Goal: Task Accomplishment & Management: Use online tool/utility

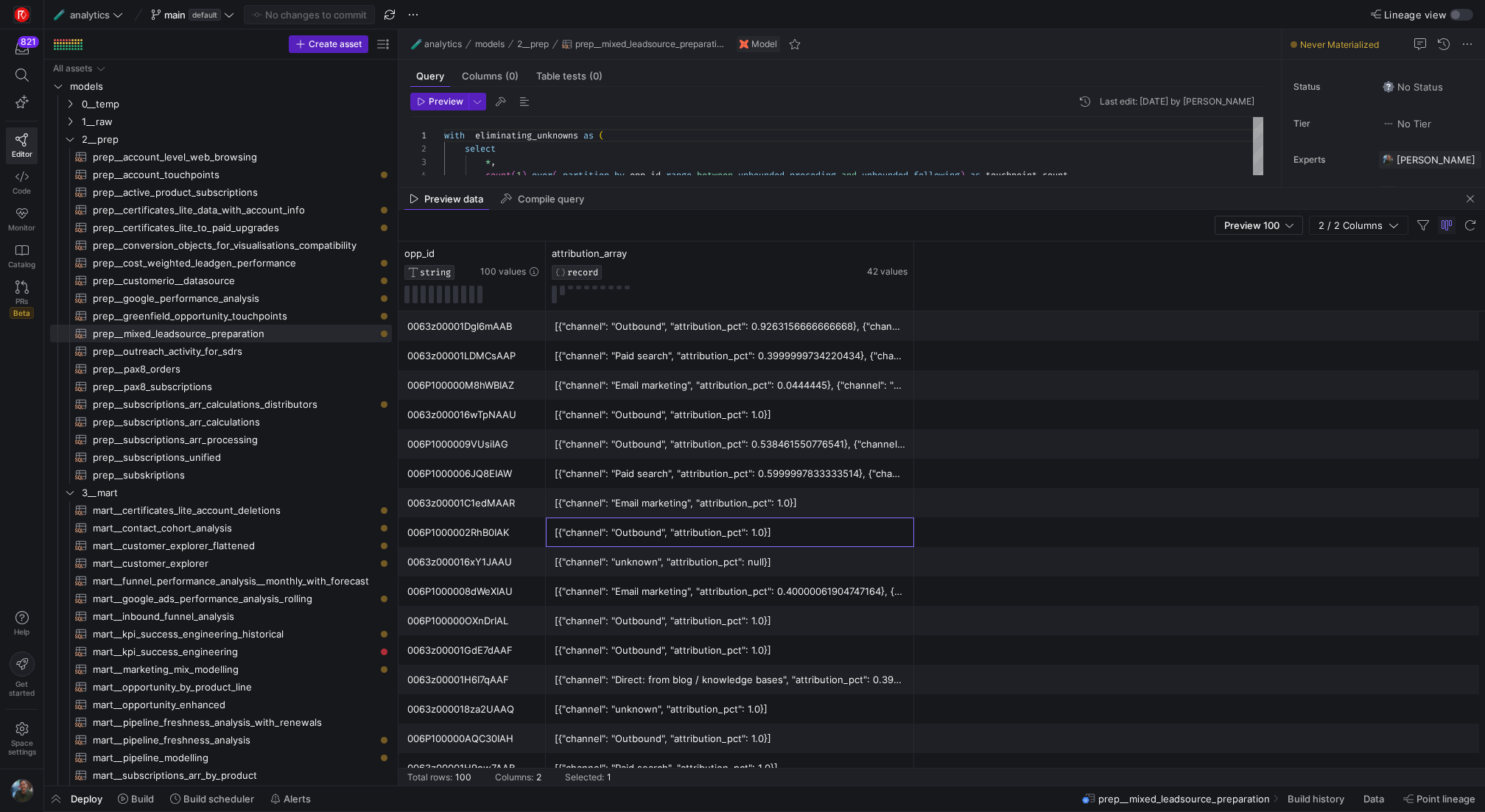
scroll to position [125, 0]
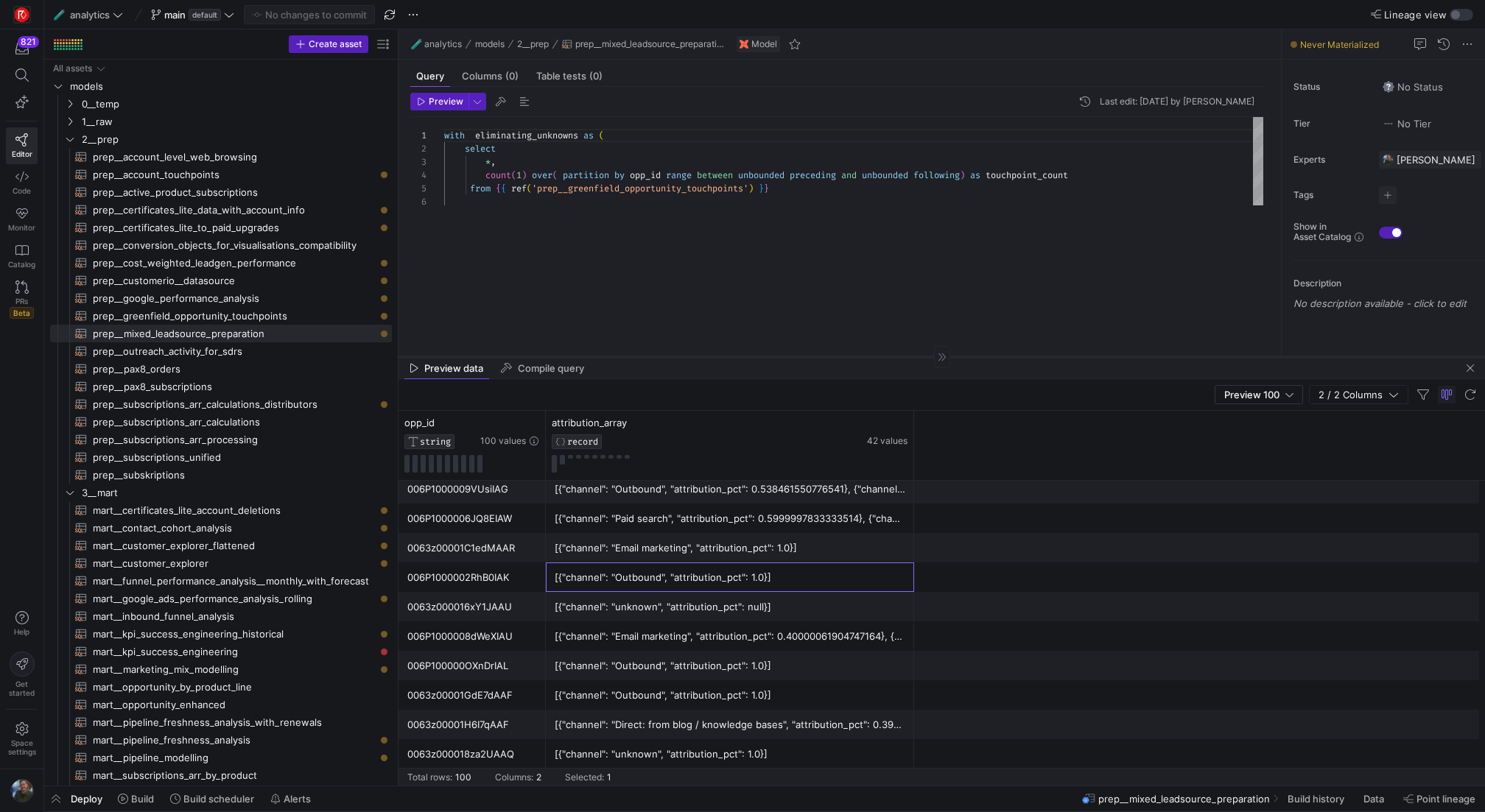
drag, startPoint x: 609, startPoint y: 187, endPoint x: 618, endPoint y: 356, distance: 169.2
click at [618, 356] on div at bounding box center [942, 356] width 1086 height 1
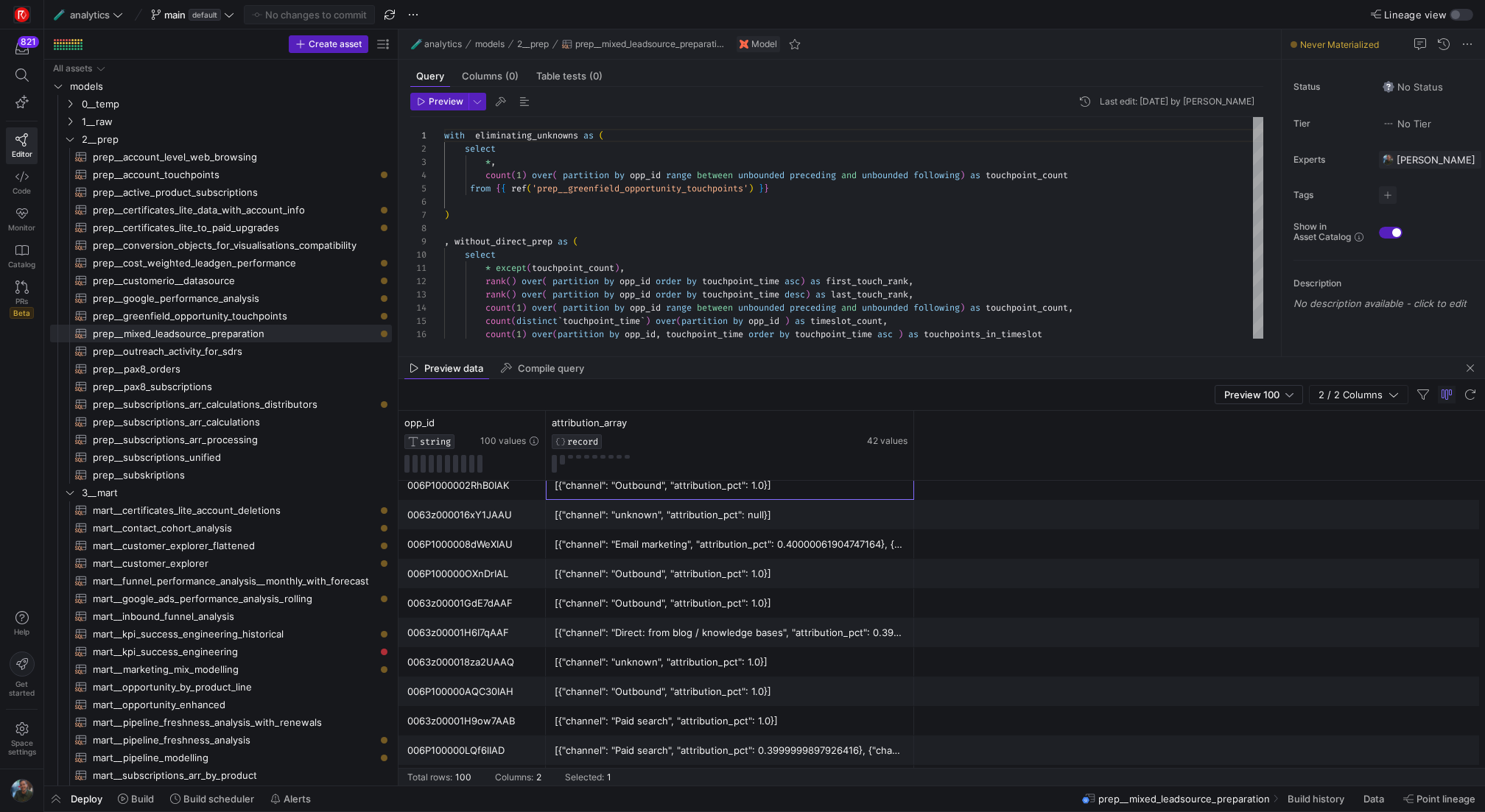
scroll to position [254, 0]
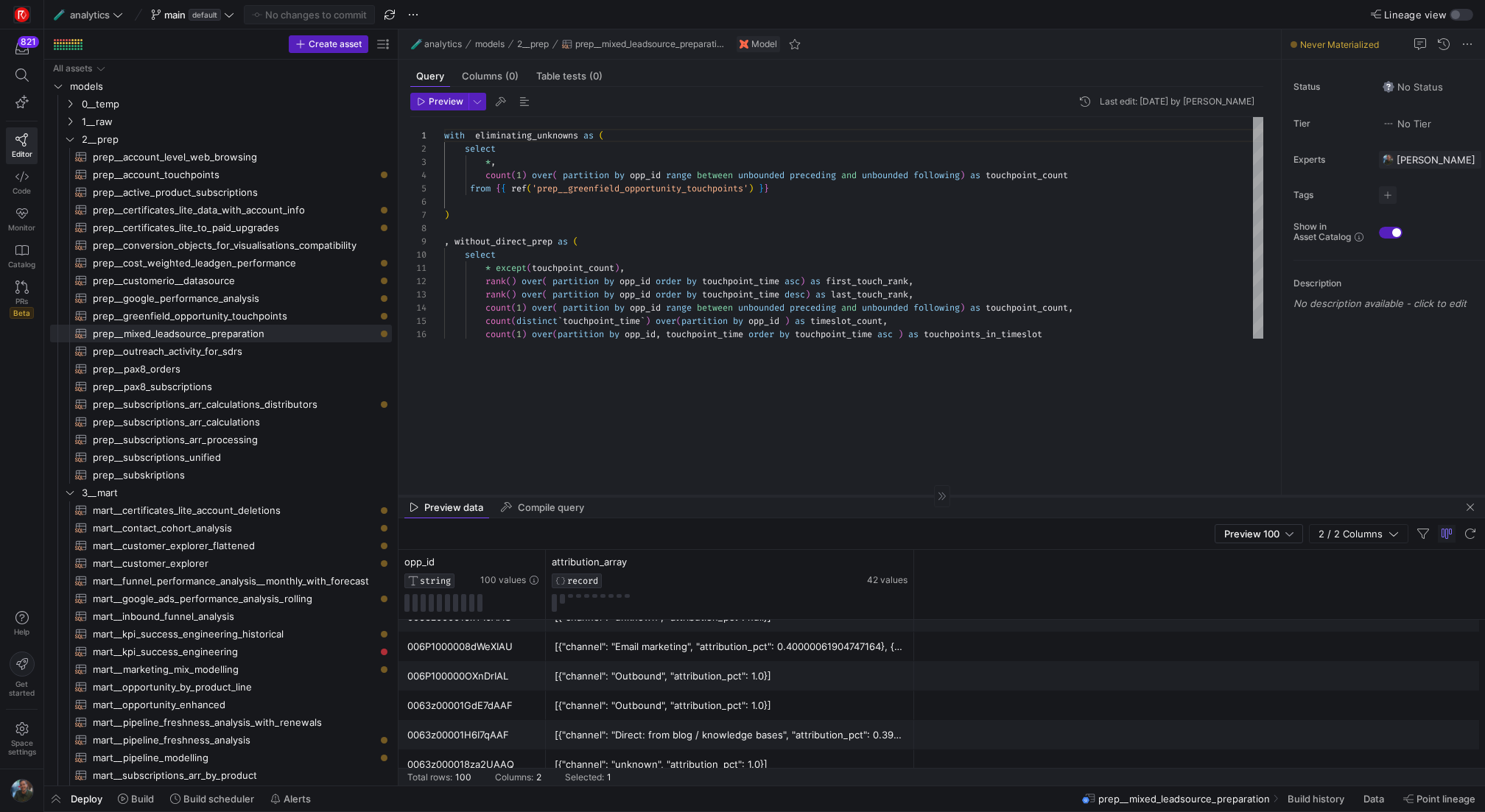
drag, startPoint x: 889, startPoint y: 355, endPoint x: 887, endPoint y: 496, distance: 141.0
click at [887, 496] on div at bounding box center [942, 496] width 1086 height 1
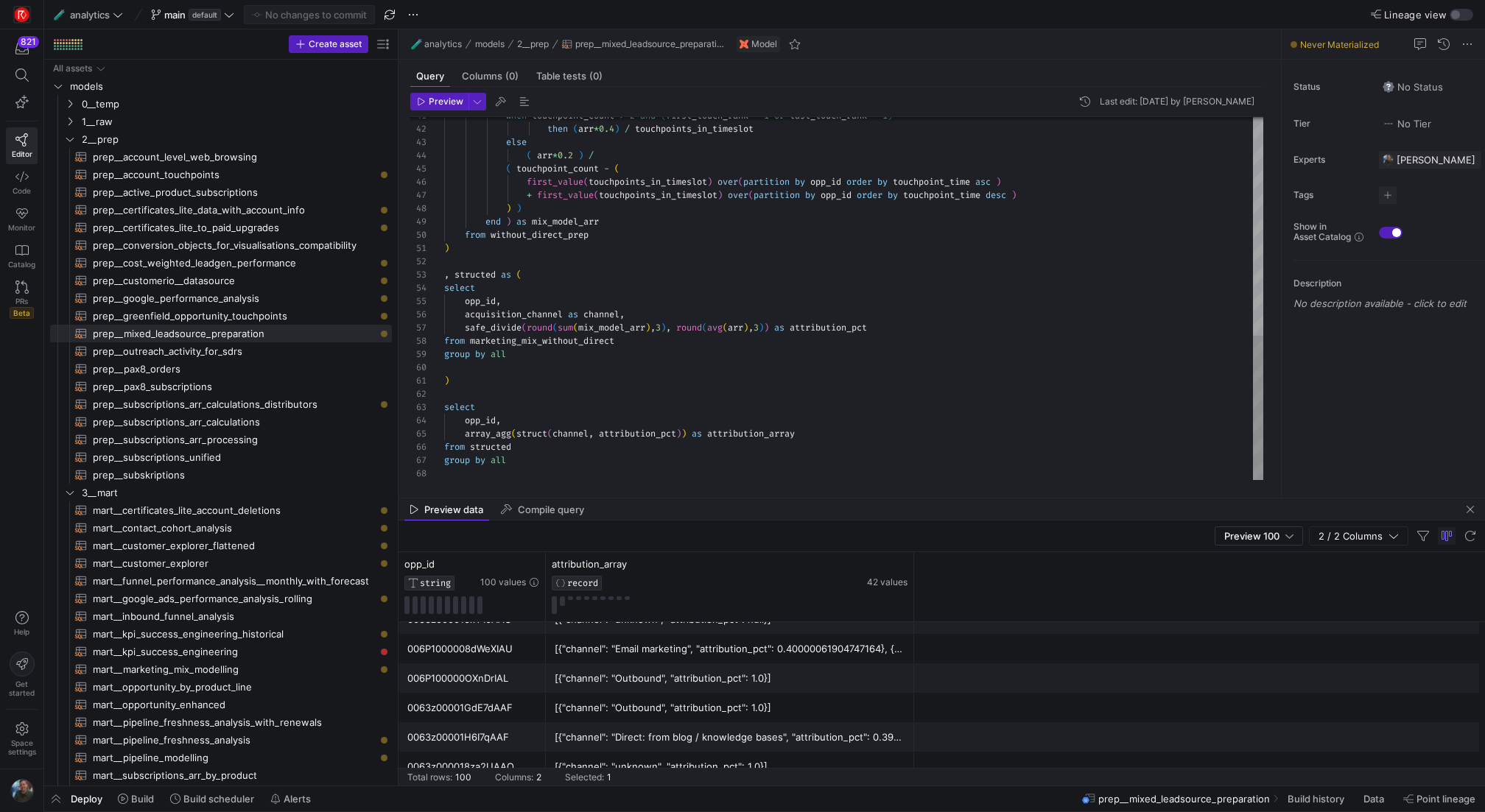
scroll to position [26, 37]
click at [610, 407] on div "when touchpoint_count > 2 and ( first_touch_rank = 1 or last_touch_rank = 1 ) t…" at bounding box center [854, 23] width 819 height 913
click at [459, 390] on div "when touchpoint_count > 2 and ( first_touch_rank = 1 or last_touch_rank = 1 ) t…" at bounding box center [854, 23] width 819 height 913
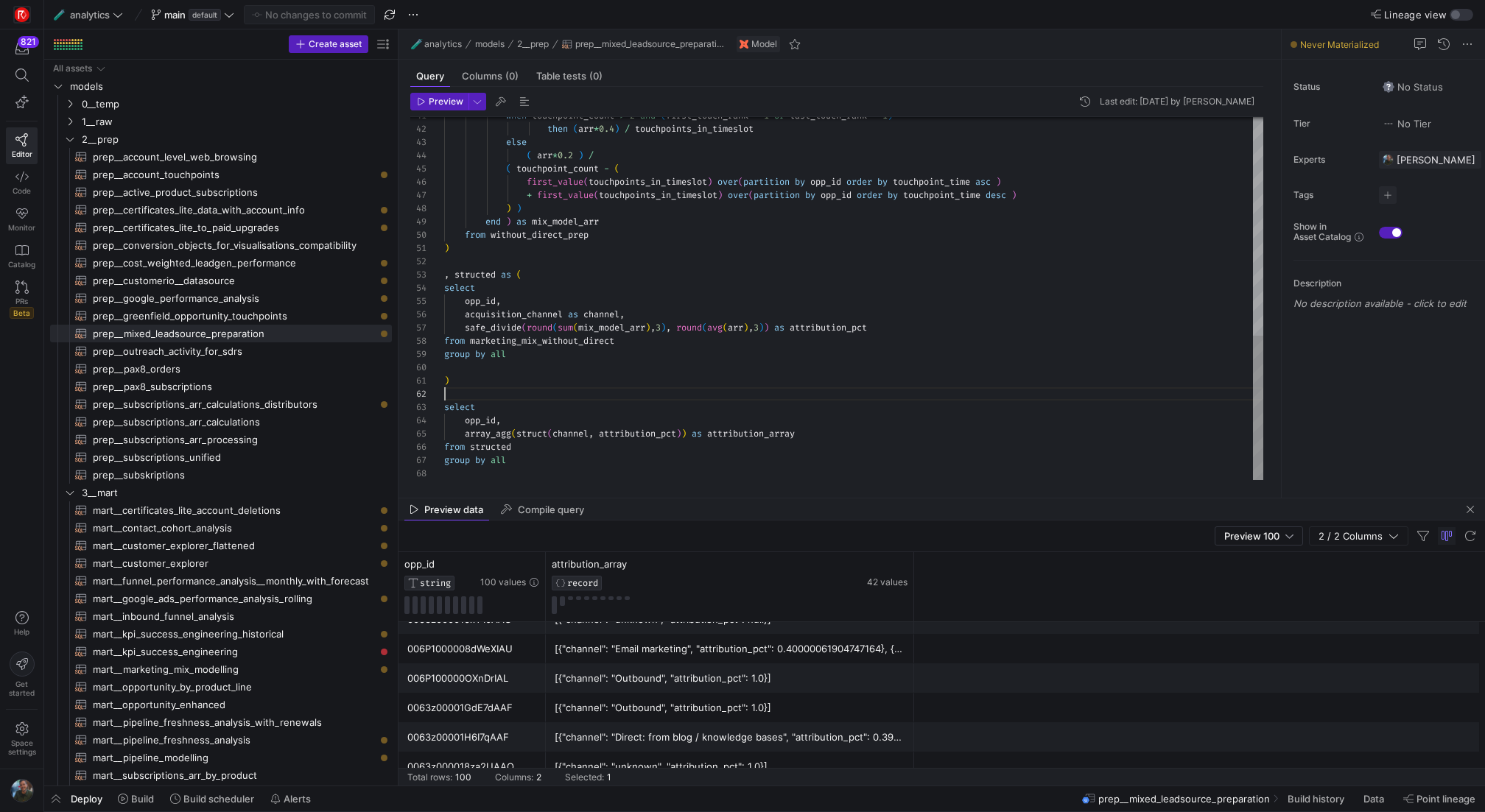
click at [663, 315] on div "when touchpoint_count > 2 and ( first_touch_rank = 1 or last_touch_rank = 1 ) t…" at bounding box center [854, 23] width 819 height 913
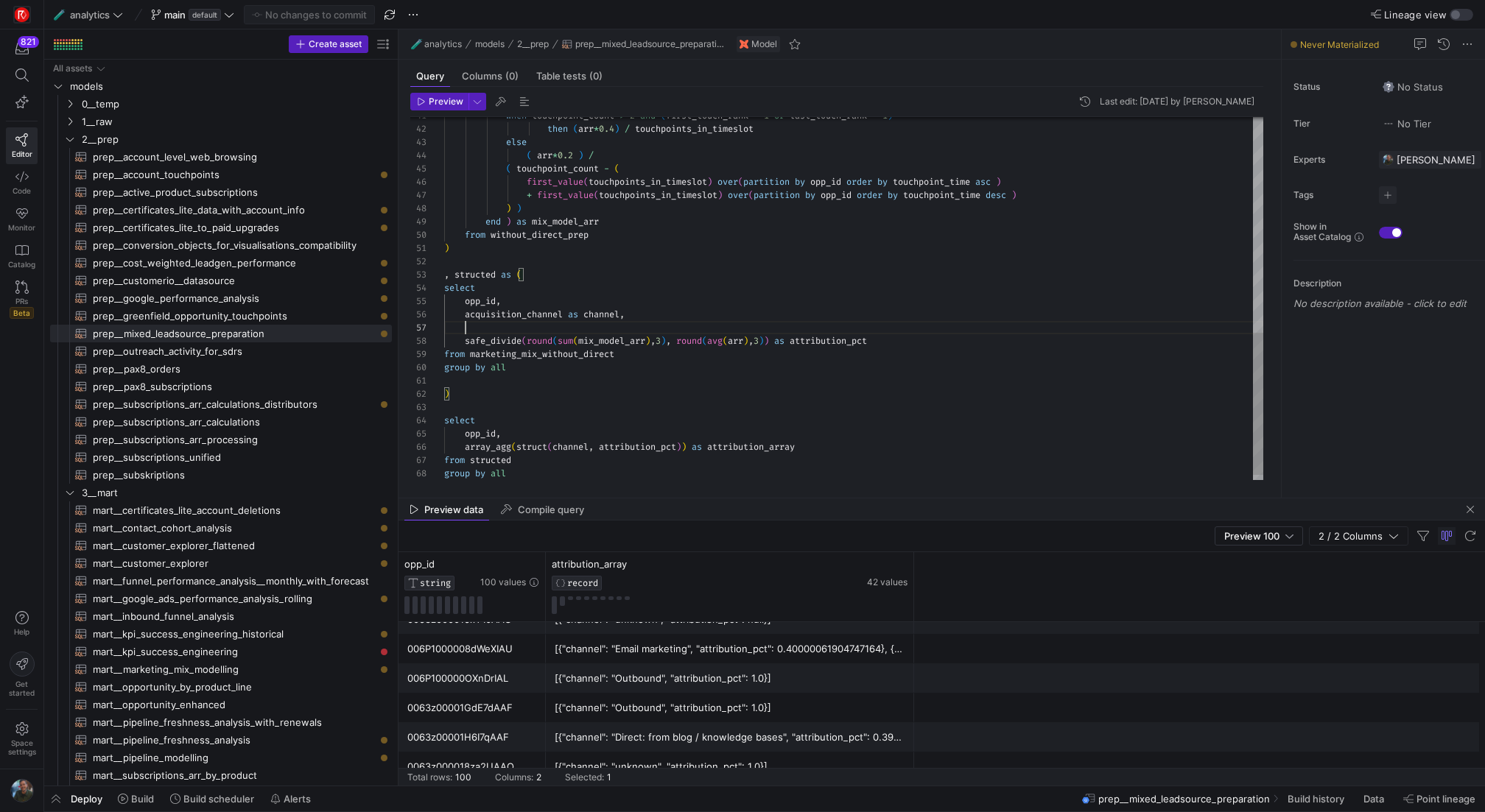
scroll to position [79, 21]
click at [476, 303] on div "when touchpoint_count > 2 and ( first_touch_rank = 1 or last_touch_rank = 1 ) t…" at bounding box center [854, 30] width 819 height 926
click at [490, 322] on div "when touchpoint_count > 2 and ( first_touch_rank = 1 or last_touch_rank = 1 ) t…" at bounding box center [854, 30] width 819 height 926
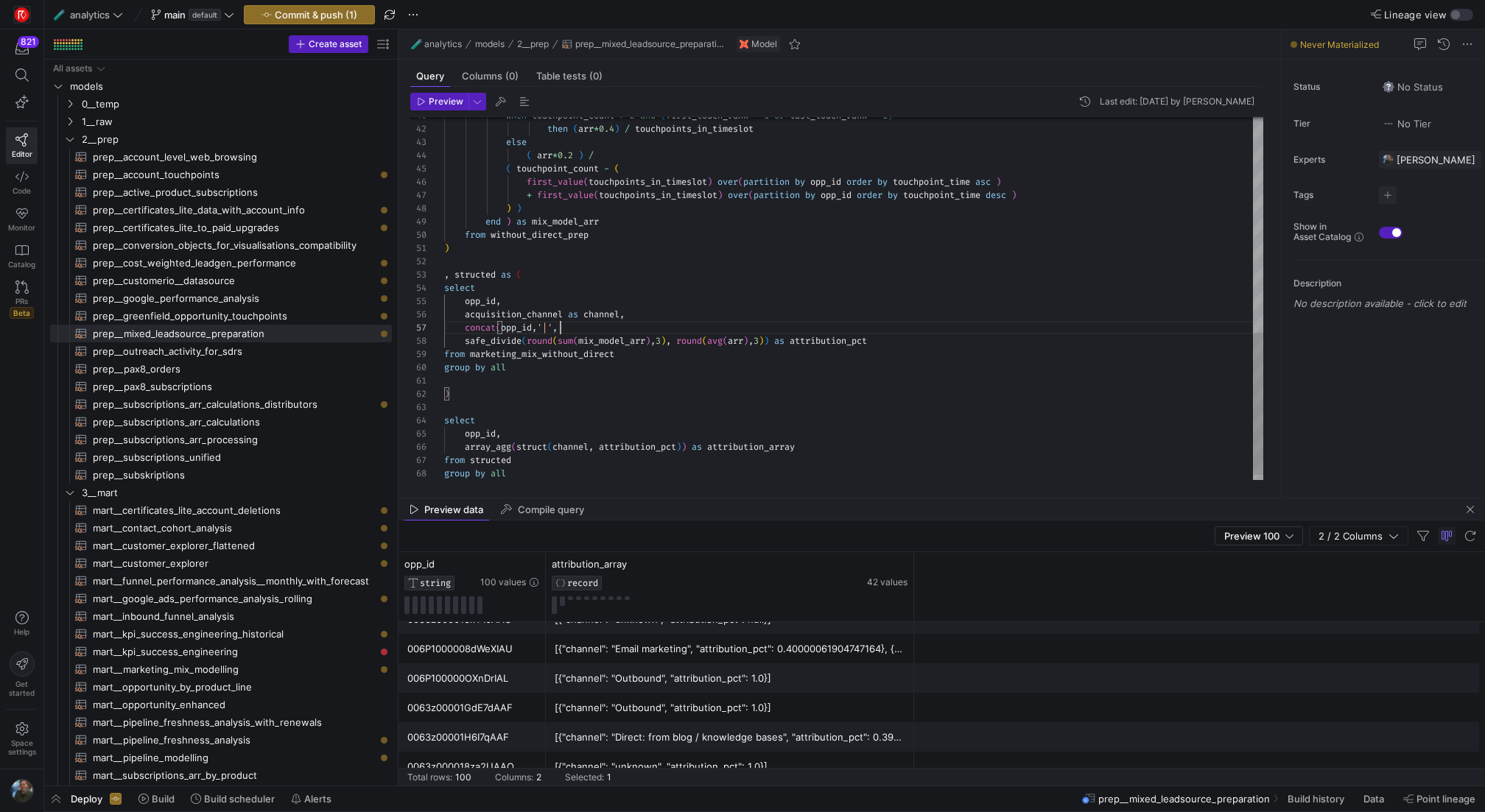
scroll to position [79, 116]
click at [530, 311] on div "when touchpoint_count > 2 and ( first_touch_rank = 1 or last_touch_rank = 1 ) t…" at bounding box center [854, 30] width 819 height 926
click at [566, 323] on div "when touchpoint_count > 2 and ( first_touch_rank = 1 or last_touch_rank = 1 ) t…" at bounding box center [854, 30] width 819 height 926
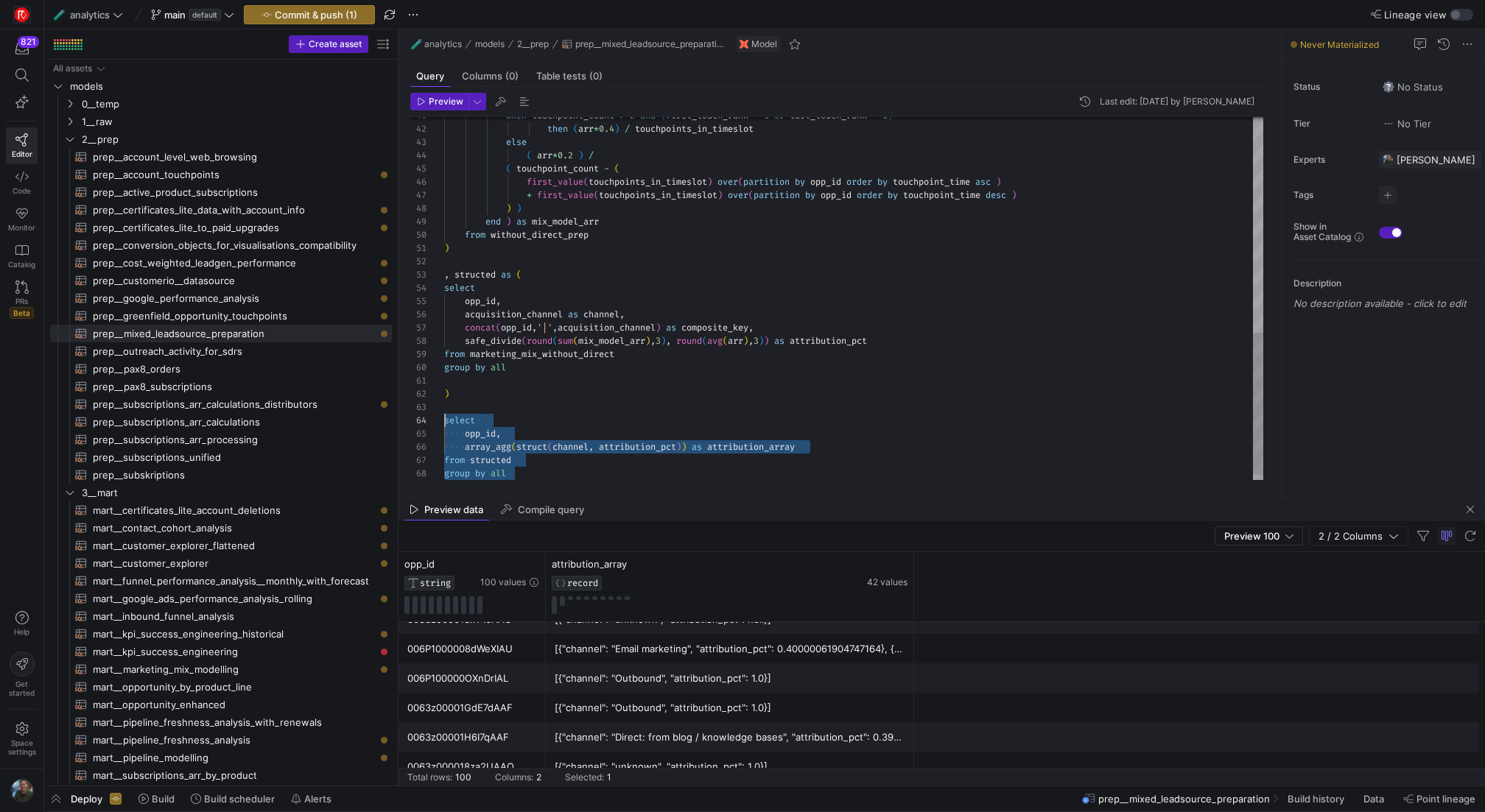
scroll to position [53, 0]
drag, startPoint x: 523, startPoint y: 472, endPoint x: 440, endPoint y: 438, distance: 89.7
click at [444, 438] on div "when touchpoint_count > 2 and ( first_touch_rank = 1 or last_touch_rank = 1 ) t…" at bounding box center [854, 30] width 819 height 926
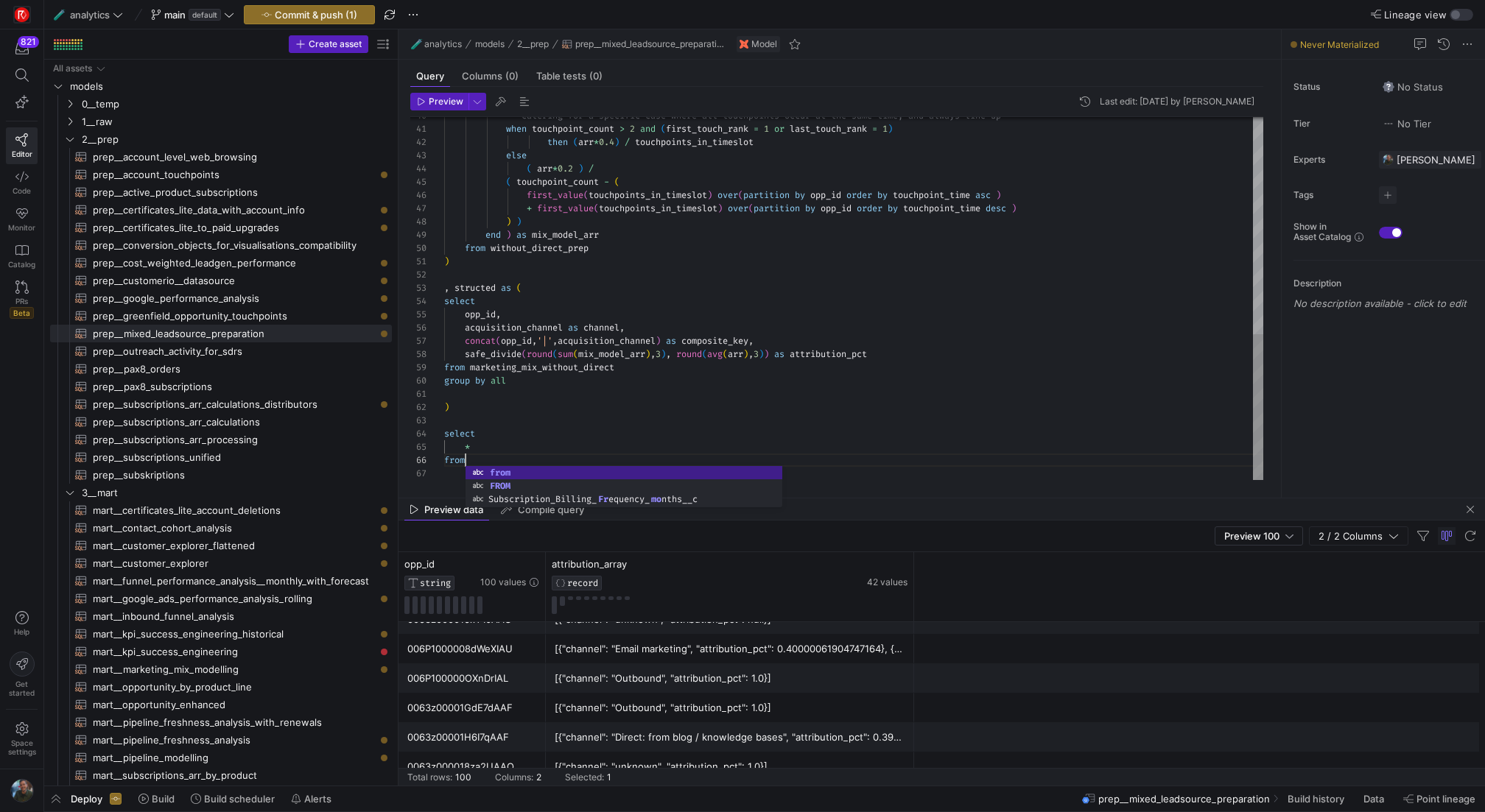
scroll to position [66, 26]
click at [485, 285] on div "when touchpoint_count > 2 and ( first_touch_rank = 1 or last_touch_rank = 1 ) t…" at bounding box center [854, 30] width 819 height 900
click at [488, 464] on div "when touchpoint_count > 2 and ( first_touch_rank = 1 or last_touch_rank = 1 ) t…" at bounding box center [854, 30] width 819 height 900
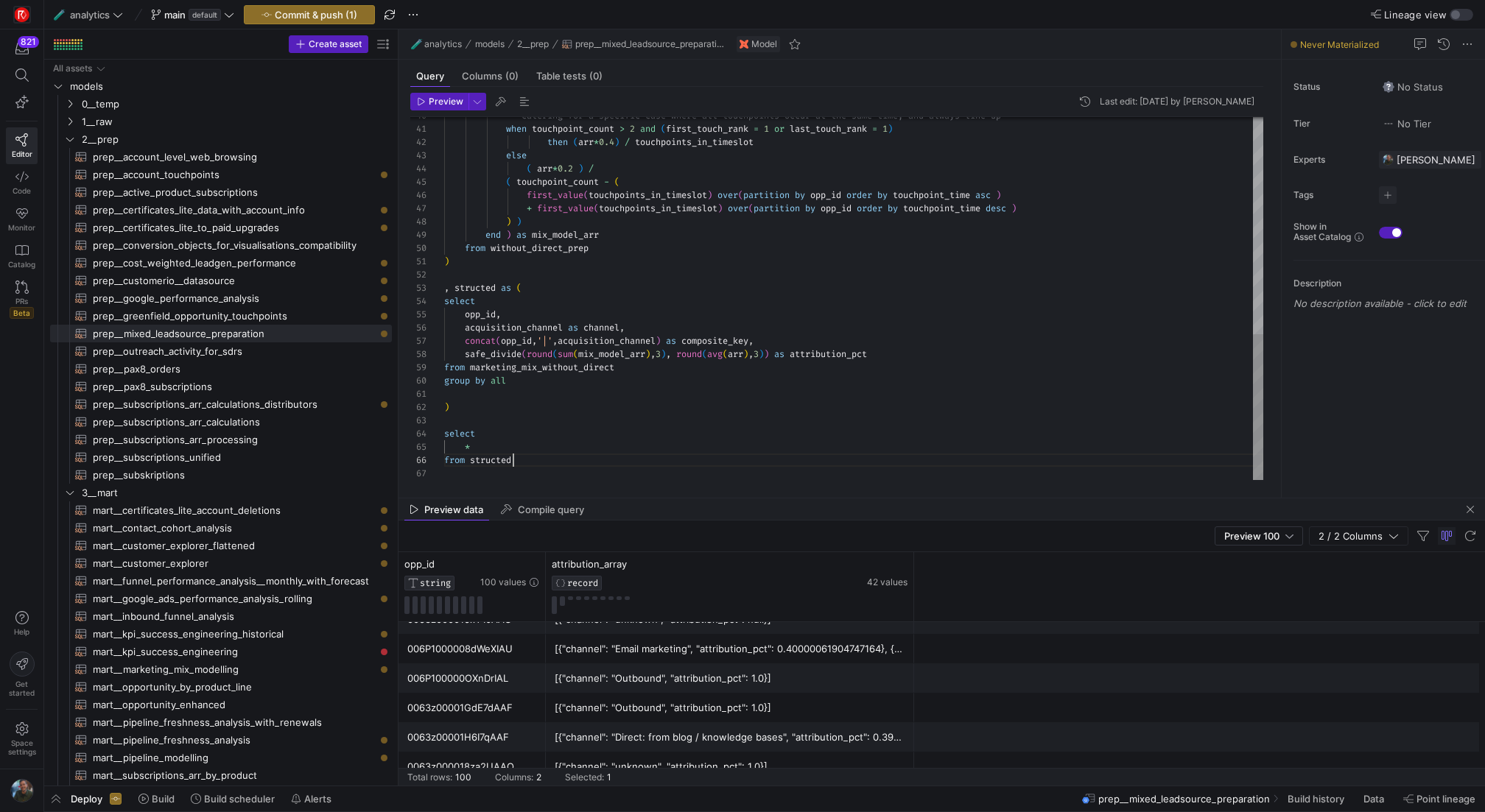
click at [617, 464] on div "when touchpoint_count > 2 and ( first_touch_rank = 1 or last_touch_rank = 1 ) t…" at bounding box center [854, 30] width 819 height 900
click at [617, 435] on div "when touchpoint_count > 2 and ( first_touch_rank = 1 or last_touch_rank = 1 ) t…" at bounding box center [854, 30] width 819 height 900
click at [430, 95] on span "button" at bounding box center [439, 102] width 57 height 16
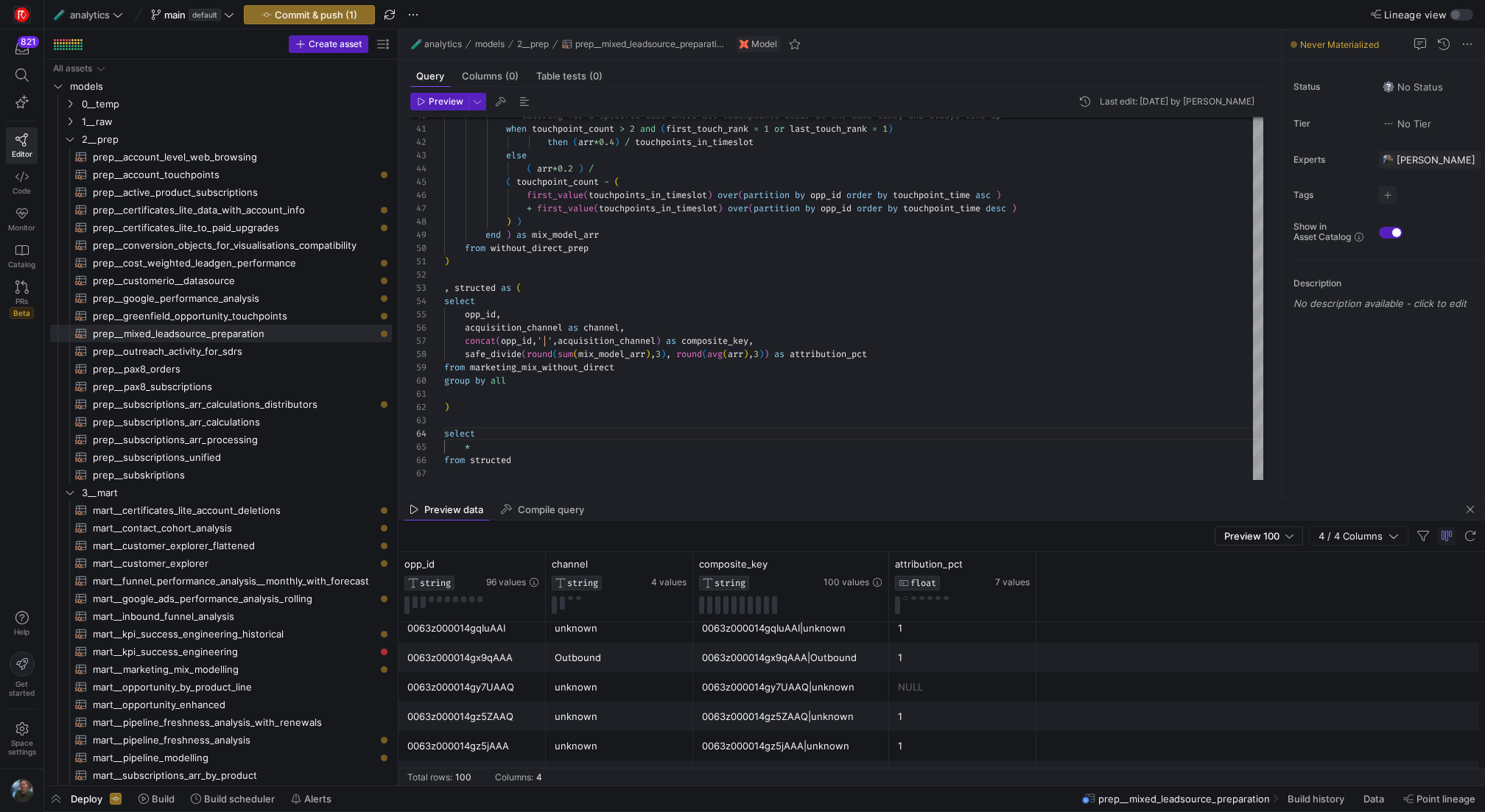
scroll to position [0, 0]
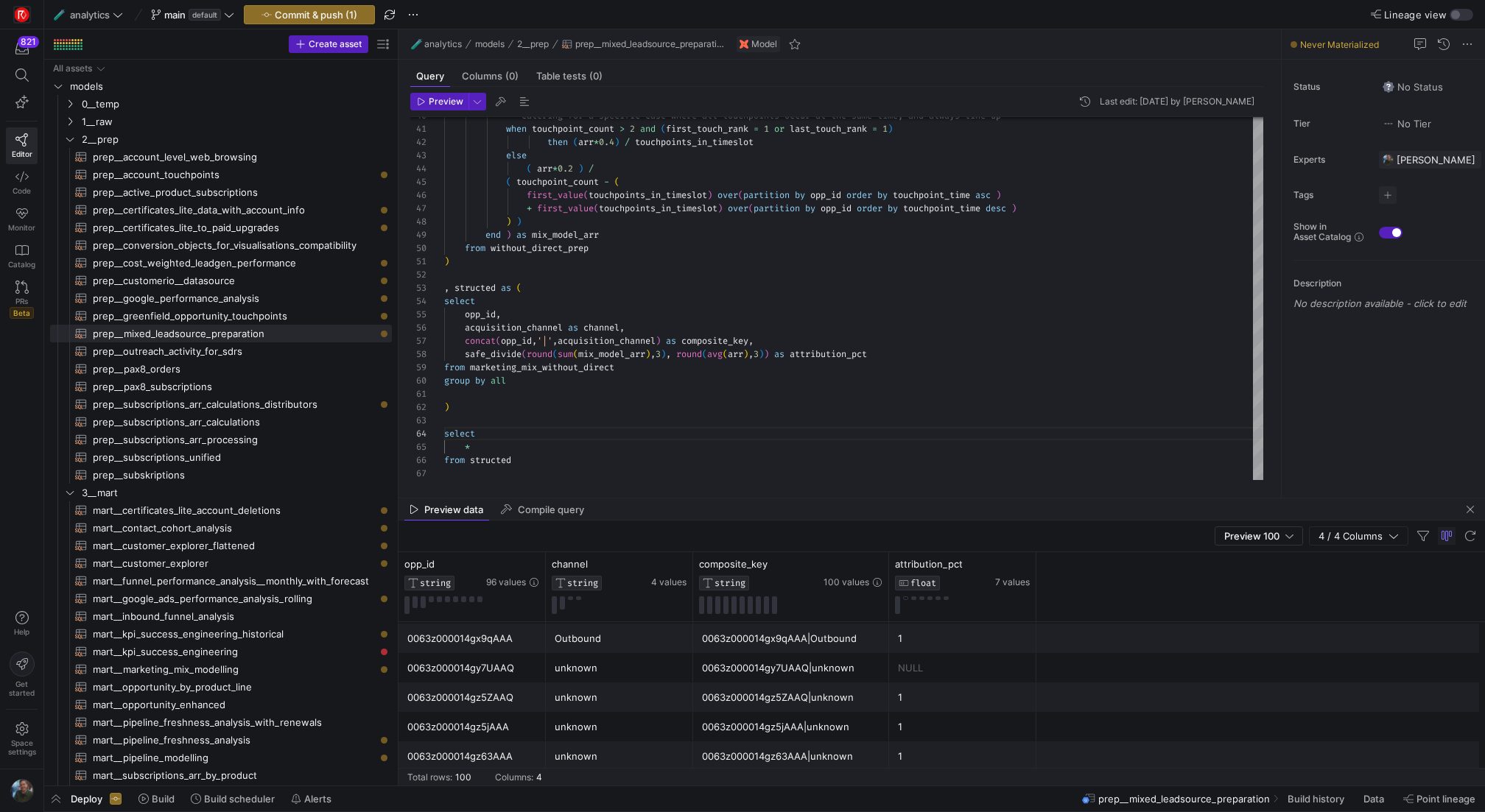
click at [937, 678] on div "NULL" at bounding box center [962, 669] width 130 height 29
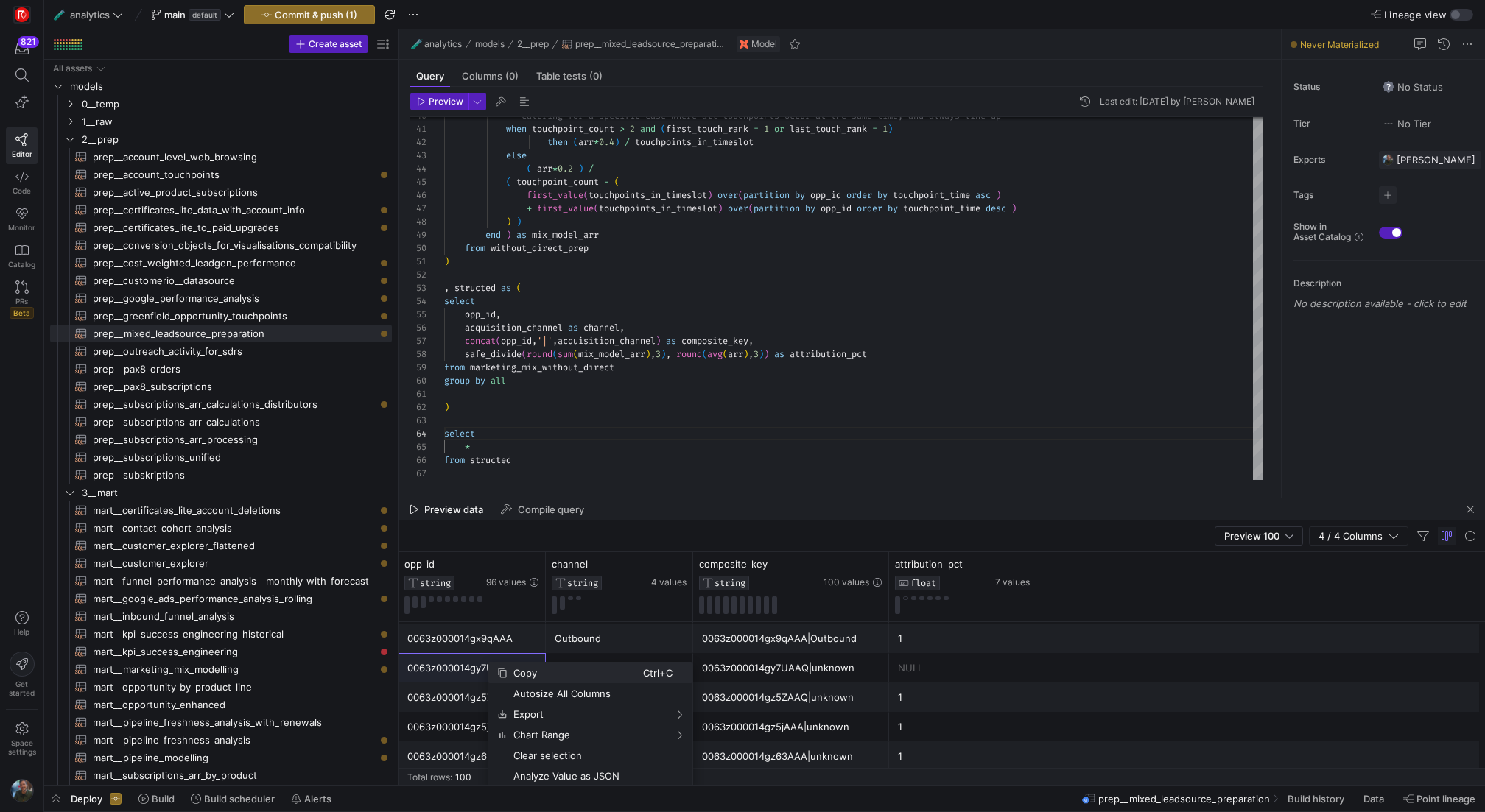
click at [542, 673] on span "Copy" at bounding box center [575, 673] width 136 height 20
click at [464, 350] on div "-- catering for a specific case where all touchpoi nts occur at the same time, …" at bounding box center [854, 30] width 819 height 900
click at [825, 352] on div "-- catering for a specific case where all touchpoi nts occur at the same time, …" at bounding box center [854, 30] width 819 height 900
click at [976, 395] on div "-- catering for a specific case where all touchpoi nts occur at the same time, …" at bounding box center [854, 30] width 819 height 900
type textarea ") select * from structed"
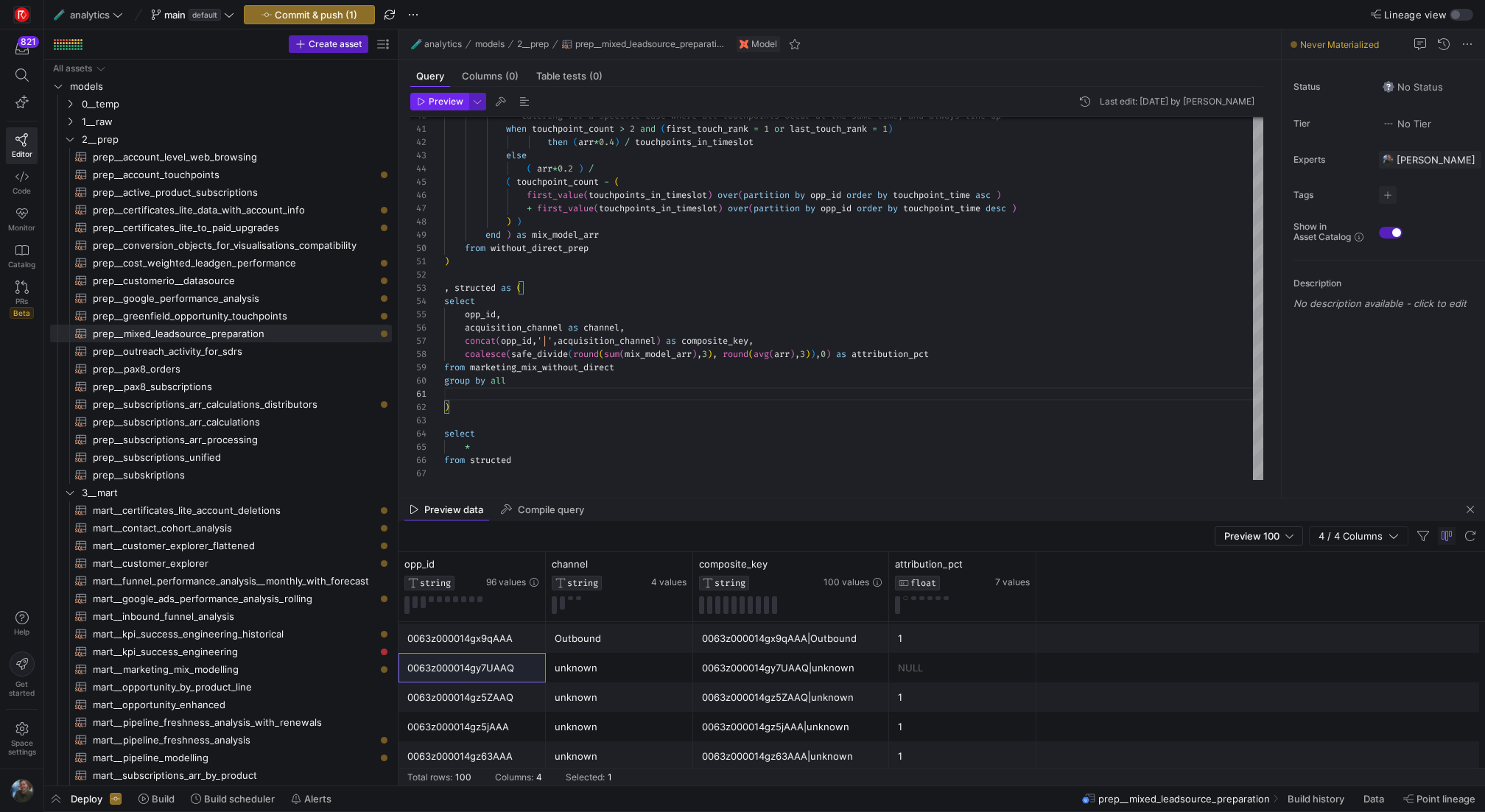
click at [451, 104] on span "Preview" at bounding box center [446, 102] width 35 height 11
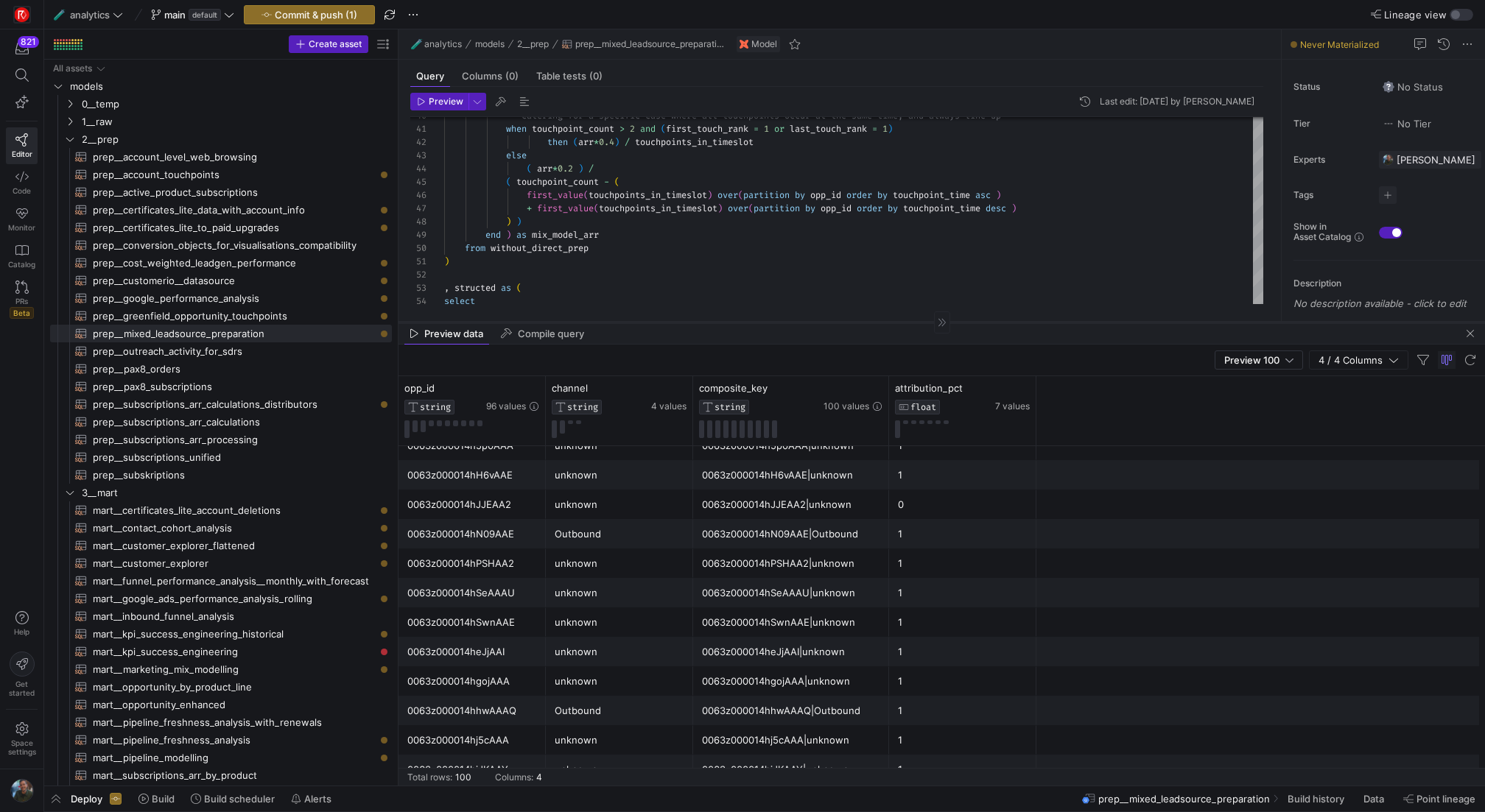
drag, startPoint x: 796, startPoint y: 496, endPoint x: 753, endPoint y: 326, distance: 175.4
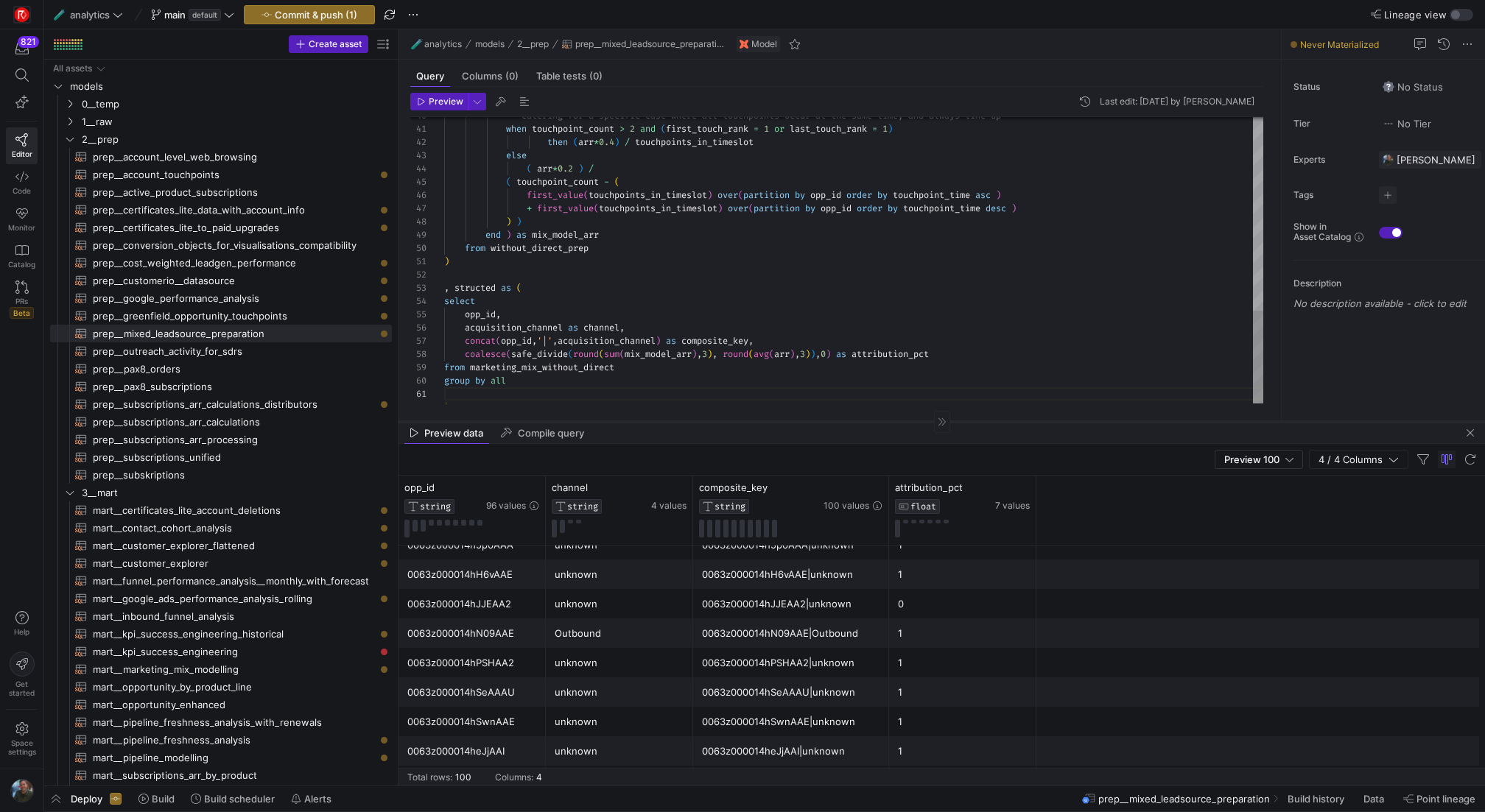
drag, startPoint x: 833, startPoint y: 325, endPoint x: 850, endPoint y: 420, distance: 96.5
click at [850, 421] on div at bounding box center [942, 421] width 1086 height 1
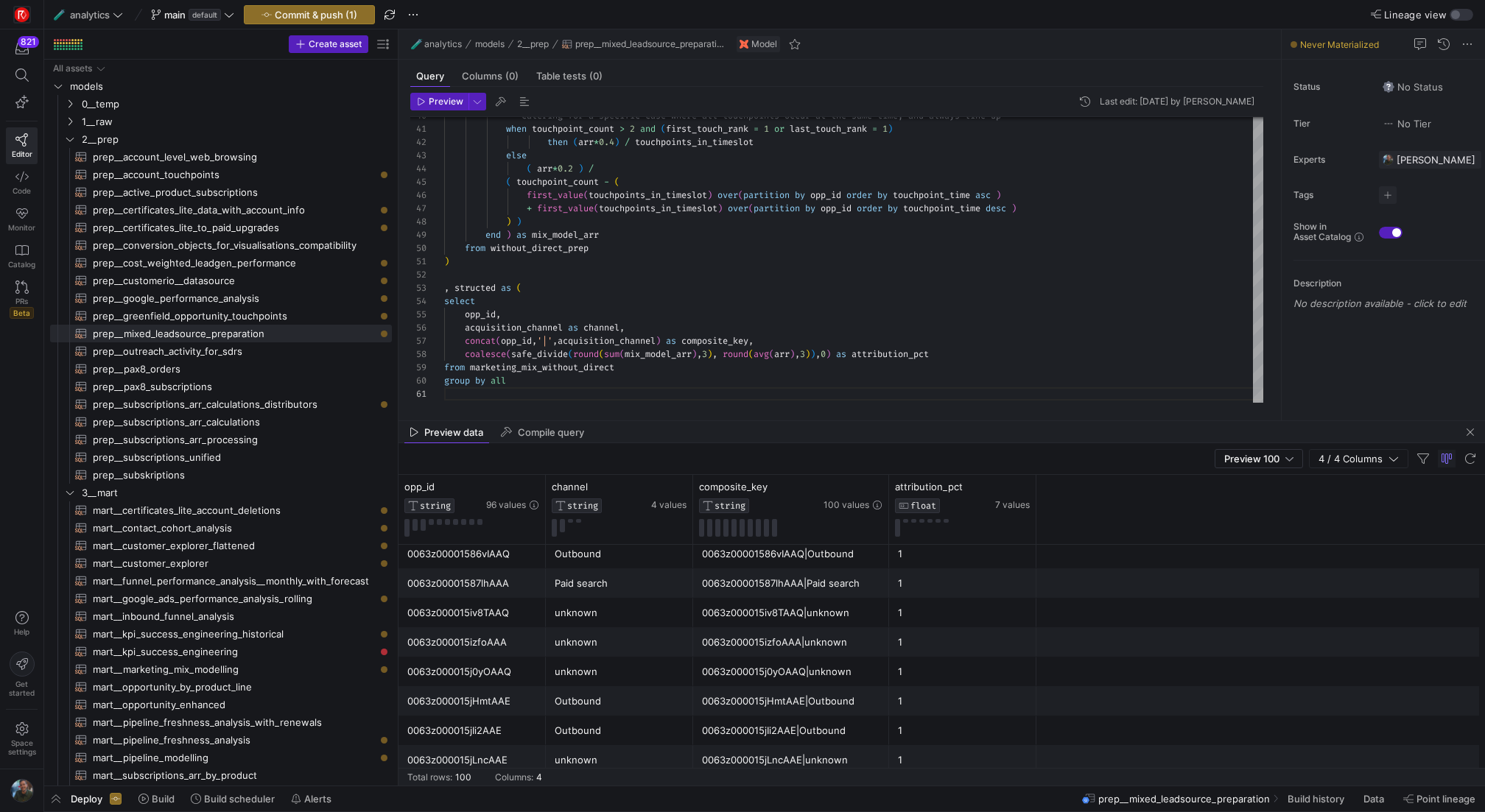
scroll to position [2440, 0]
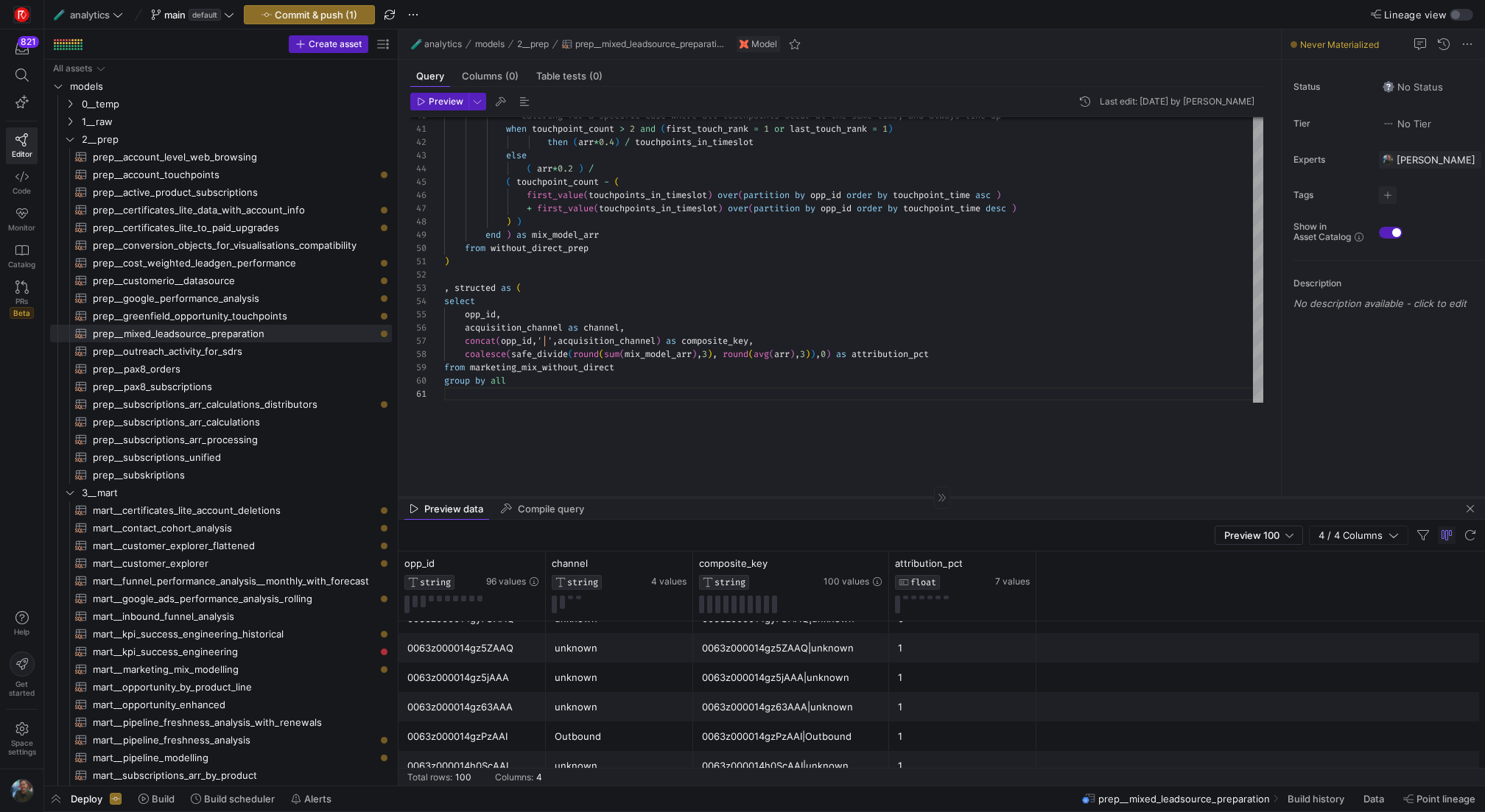
drag, startPoint x: 824, startPoint y: 420, endPoint x: 801, endPoint y: 497, distance: 80.4
click at [801, 497] on div at bounding box center [942, 497] width 1086 height 1
